Goal: Go to known website: Go to known website

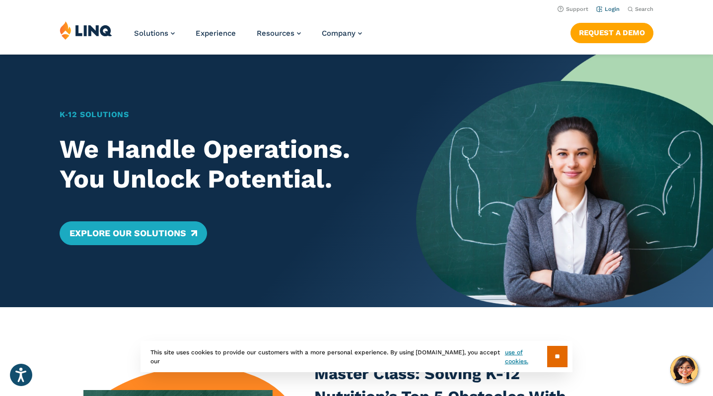
click at [618, 9] on link "Login" at bounding box center [607, 9] width 23 height 6
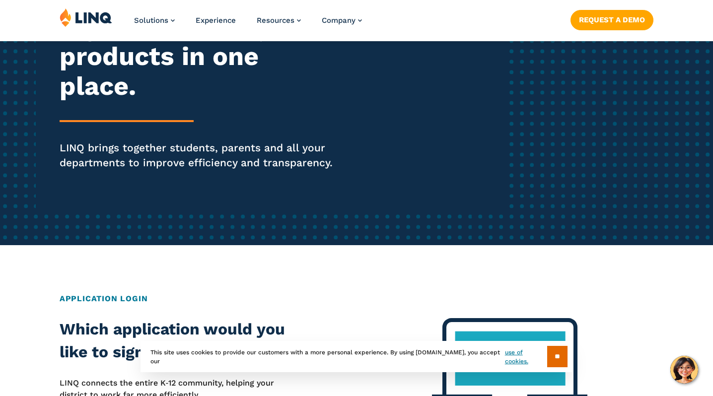
scroll to position [204, 0]
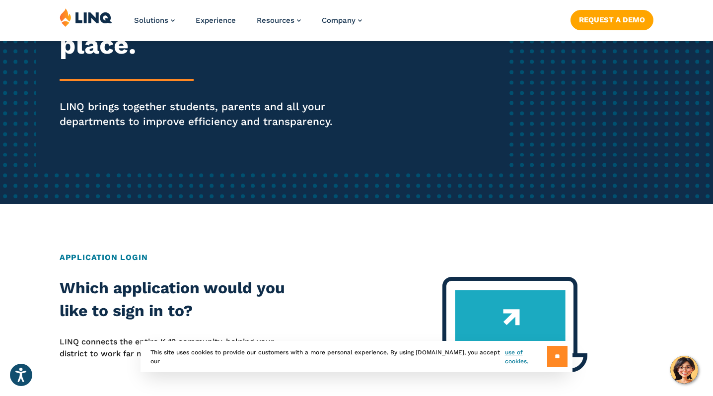
click at [560, 359] on input "**" at bounding box center [557, 356] width 20 height 21
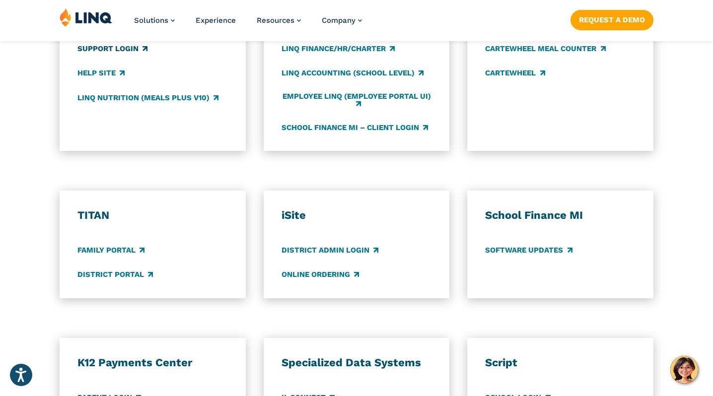
scroll to position [643, 0]
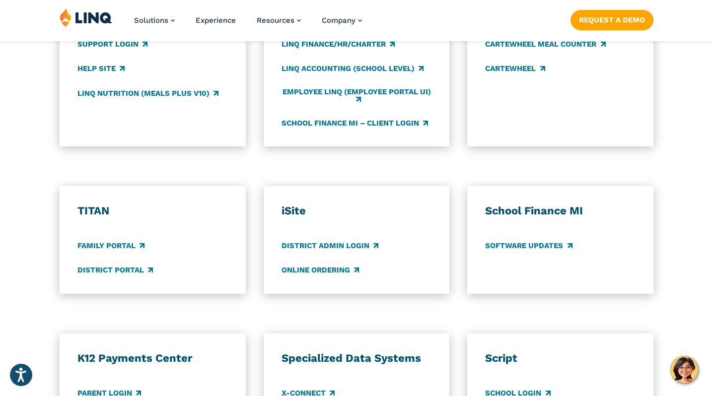
click at [125, 238] on div "TITAN Family Portal District Portal" at bounding box center [152, 239] width 150 height 71
click at [124, 246] on link "Family Portal" at bounding box center [110, 245] width 67 height 11
